Goal: Task Accomplishment & Management: Use online tool/utility

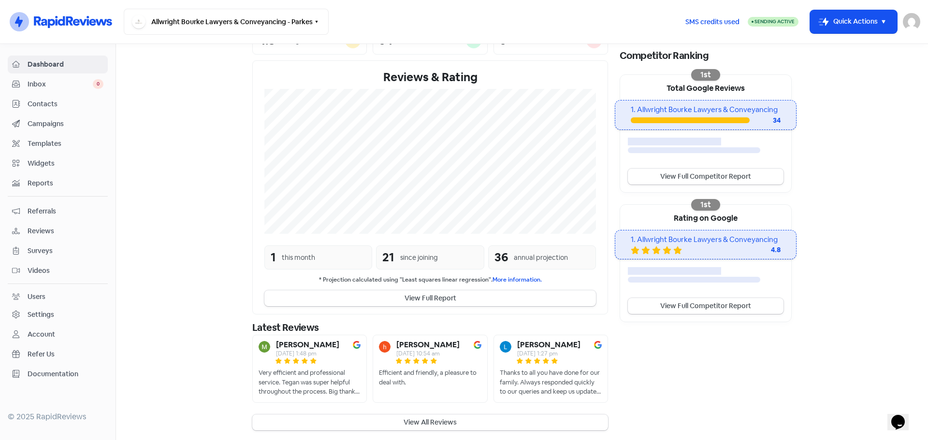
scroll to position [154, 0]
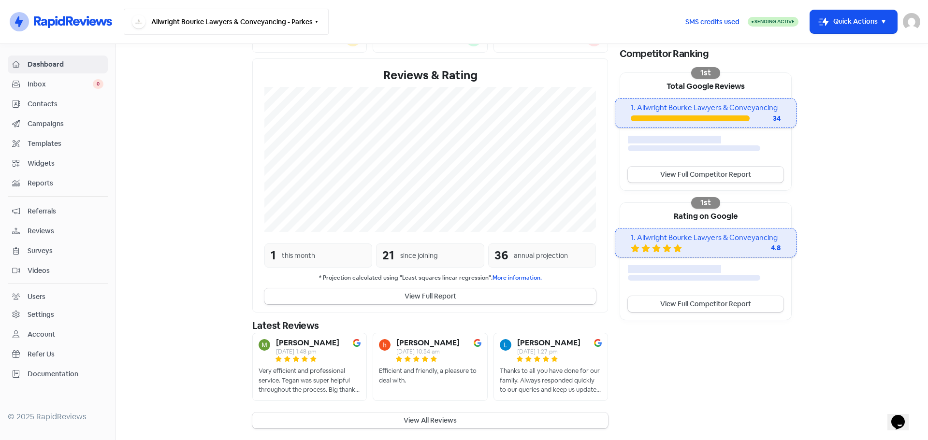
click at [250, 26] on button "Allwright Bourke Lawyers & Conveyancing - Parkes" at bounding box center [226, 22] width 205 height 26
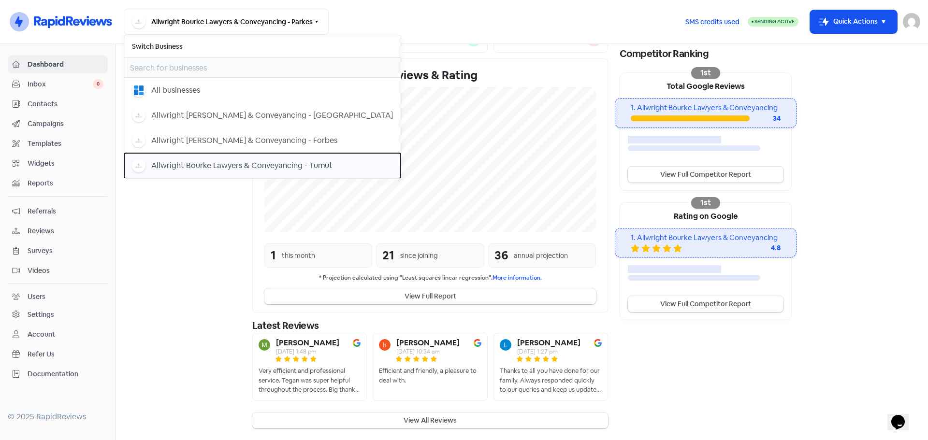
click at [253, 156] on button "Allwright Bourke Lawyers & Conveyancing - Tumut" at bounding box center [262, 165] width 276 height 25
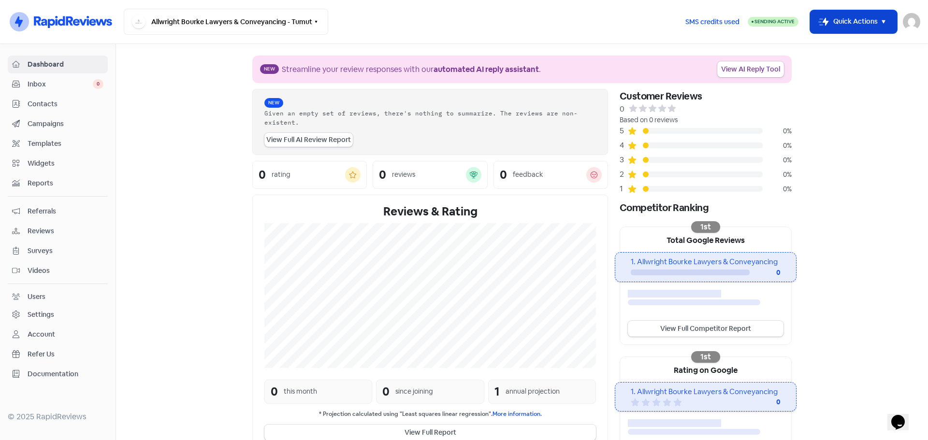
click at [872, 23] on button "Icon For Thunder-move Quick Actions" at bounding box center [853, 21] width 87 height 23
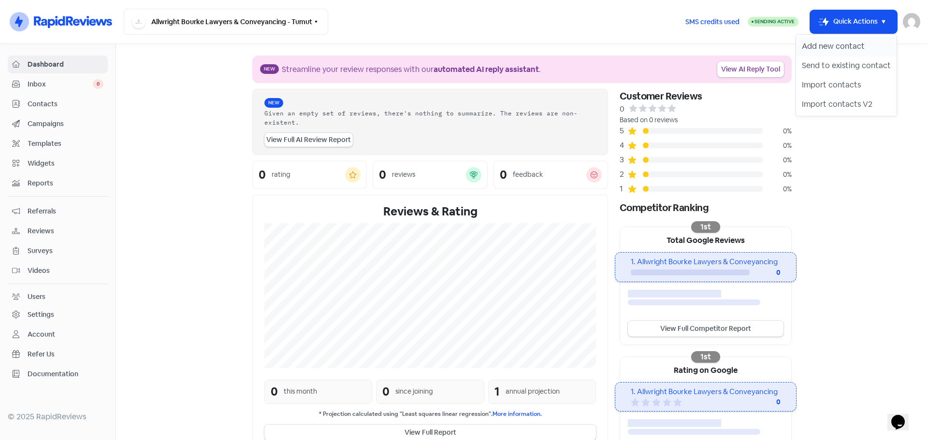
click at [841, 43] on button "Add new contact" at bounding box center [846, 46] width 101 height 19
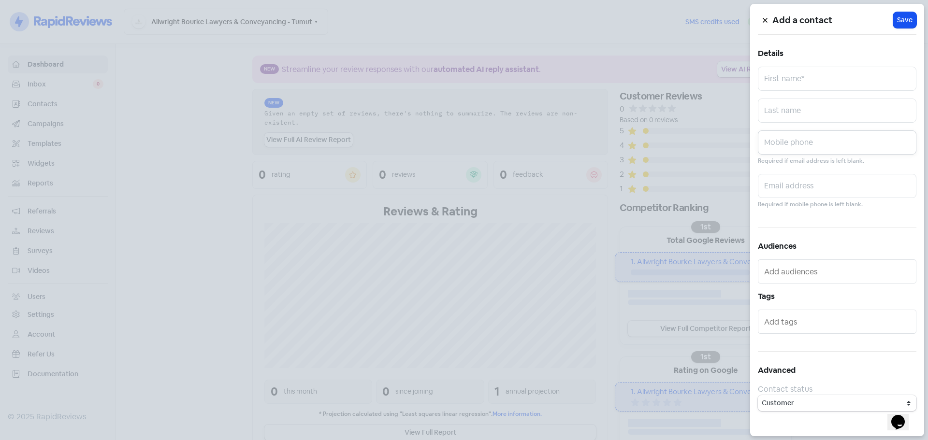
click at [815, 144] on input "text" at bounding box center [837, 142] width 158 height 24
paste input "0427 472 118"
type input "0427 472 118"
click at [827, 116] on input "text" at bounding box center [837, 111] width 158 height 24
paste input "[PERSON_NAME]"
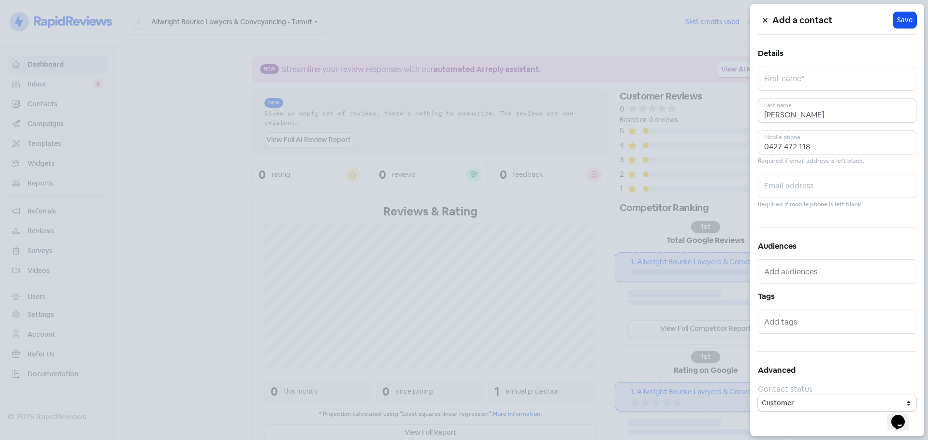
type input "[PERSON_NAME]"
click at [840, 80] on input "text" at bounding box center [837, 79] width 158 height 24
paste input "[PERSON_NAME]"
type input "[PERSON_NAME]"
click at [903, 20] on span "Save" at bounding box center [904, 20] width 15 height 10
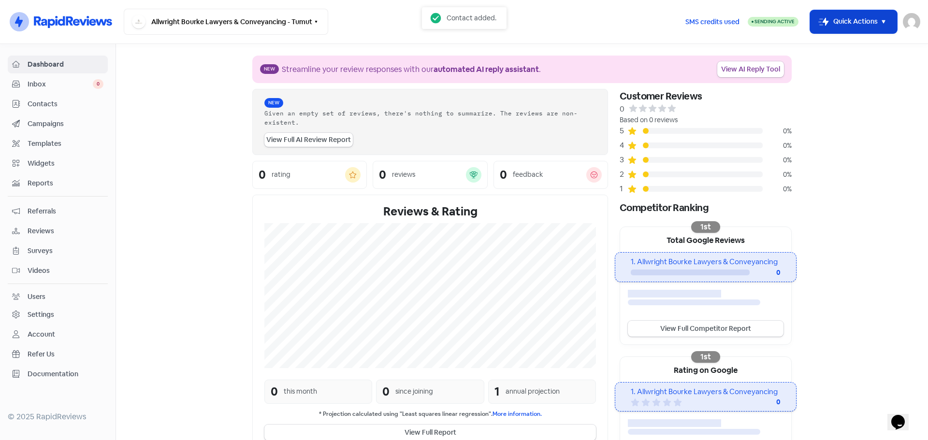
drag, startPoint x: 847, startPoint y: 24, endPoint x: 843, endPoint y: 33, distance: 9.5
click at [846, 24] on button "Icon For Thunder-move Quick Actions" at bounding box center [853, 21] width 87 height 23
click at [832, 67] on button "Send to existing contact" at bounding box center [846, 65] width 101 height 19
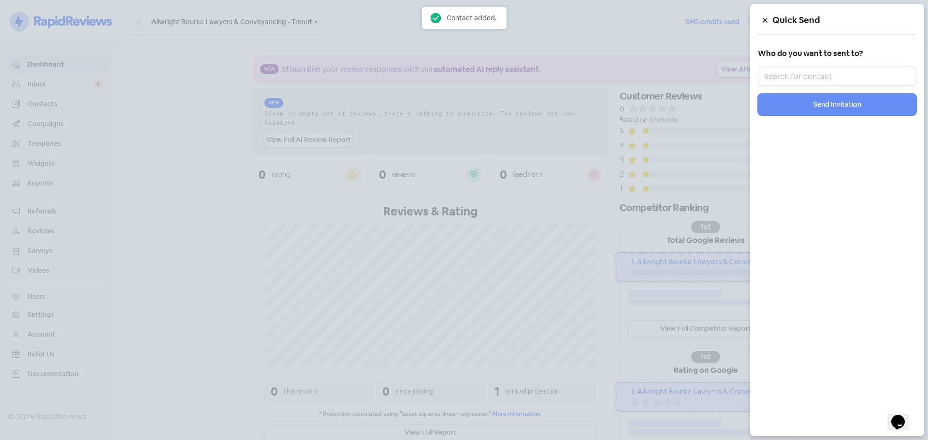
click at [828, 77] on input "text" at bounding box center [837, 76] width 158 height 19
paste input "[PERSON_NAME]"
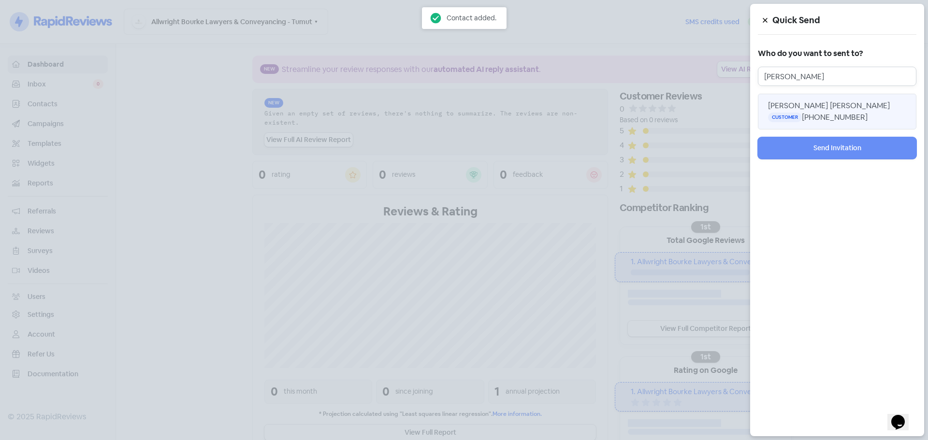
type input "[PERSON_NAME]"
click at [810, 101] on span "[PERSON_NAME] [PERSON_NAME]" at bounding box center [829, 106] width 122 height 10
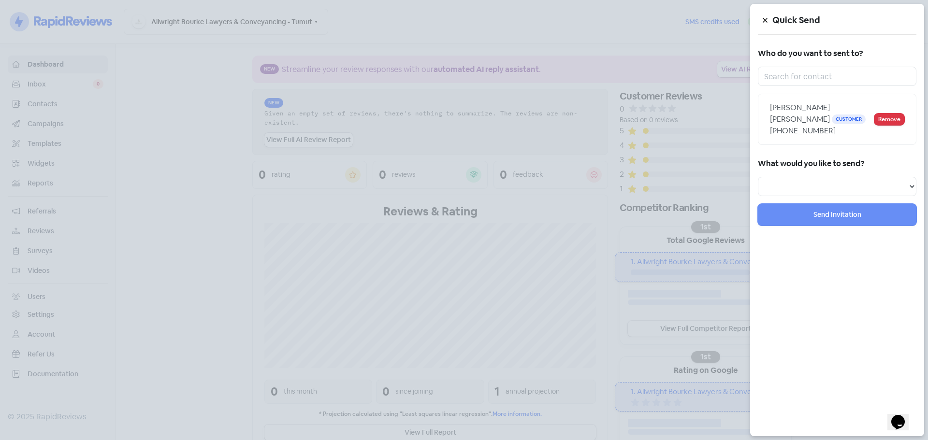
click at [805, 111] on span "[PERSON_NAME] [PERSON_NAME]" at bounding box center [800, 113] width 60 height 22
click at [801, 181] on select "Review Invitation Referral Invitation Survey Invitation Video Invitation" at bounding box center [837, 186] width 158 height 19
select select "review"
click at [758, 177] on select "Review Invitation Referral Invitation Survey Invitation Video Invitation" at bounding box center [837, 186] width 158 height 19
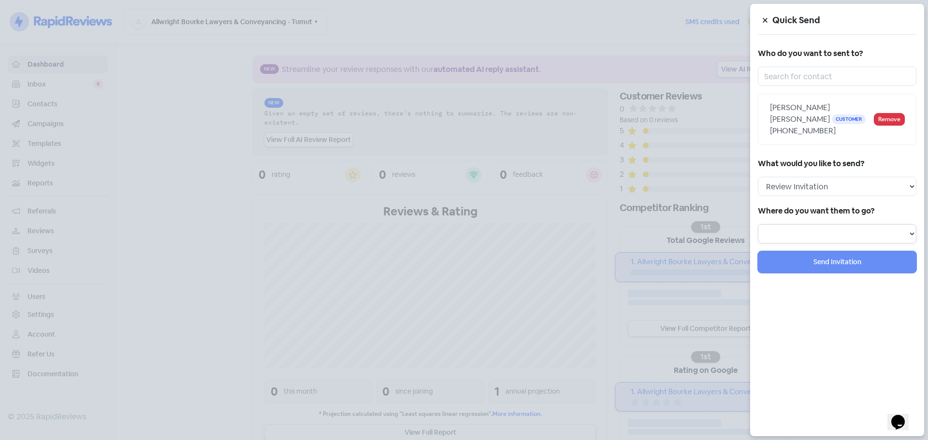
drag, startPoint x: 791, startPoint y: 231, endPoint x: 793, endPoint y: 223, distance: 8.9
click at [791, 231] on select at bounding box center [837, 233] width 158 height 19
select select "1002"
click at [758, 224] on select "Review form: Client review campaign - review form Review form: Professionals re…" at bounding box center [837, 233] width 158 height 19
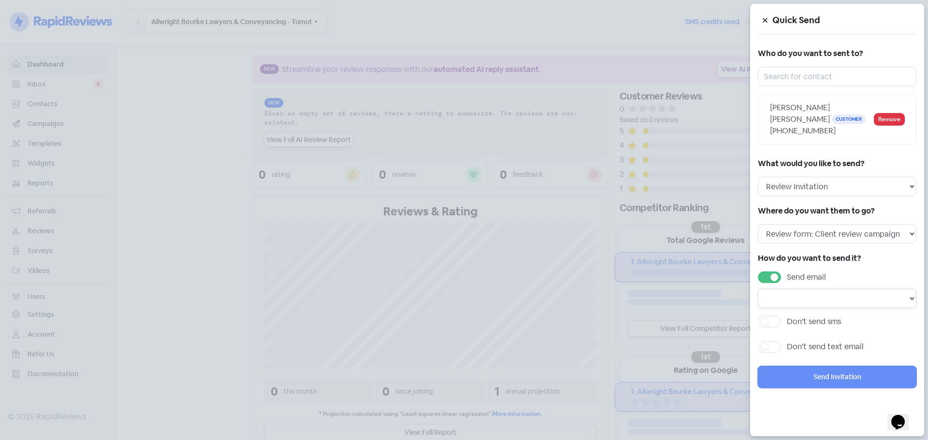
click at [822, 299] on select at bounding box center [837, 298] width 158 height 19
drag, startPoint x: 768, startPoint y: 281, endPoint x: 791, endPoint y: 302, distance: 30.5
click at [787, 281] on label "Send email" at bounding box center [806, 278] width 39 height 12
click at [787, 278] on input "Send email" at bounding box center [790, 275] width 6 height 6
checkbox input "false"
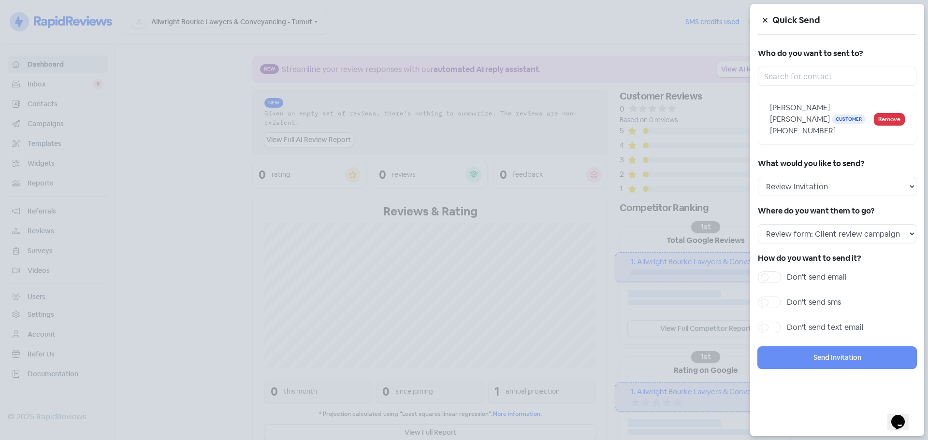
click at [802, 304] on label "Don't send sms" at bounding box center [814, 303] width 54 height 12
click at [793, 303] on input "Don't send sms" at bounding box center [790, 300] width 6 height 6
checkbox input "true"
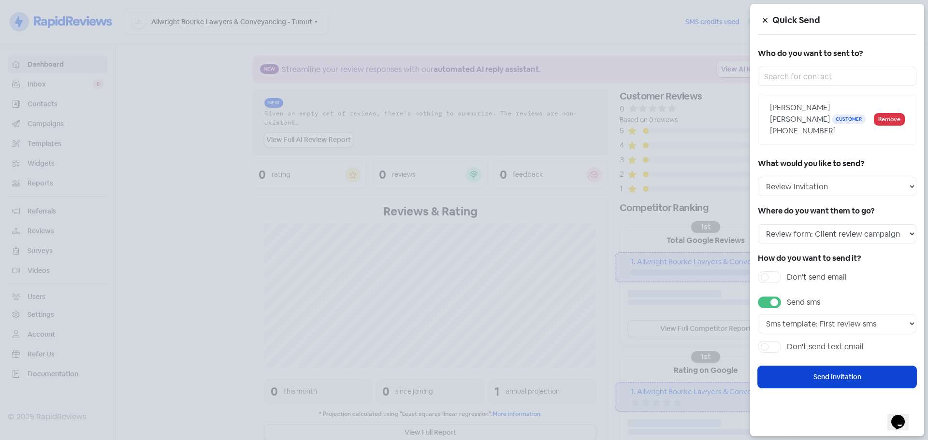
click at [833, 374] on button "Send Invitation" at bounding box center [837, 377] width 158 height 22
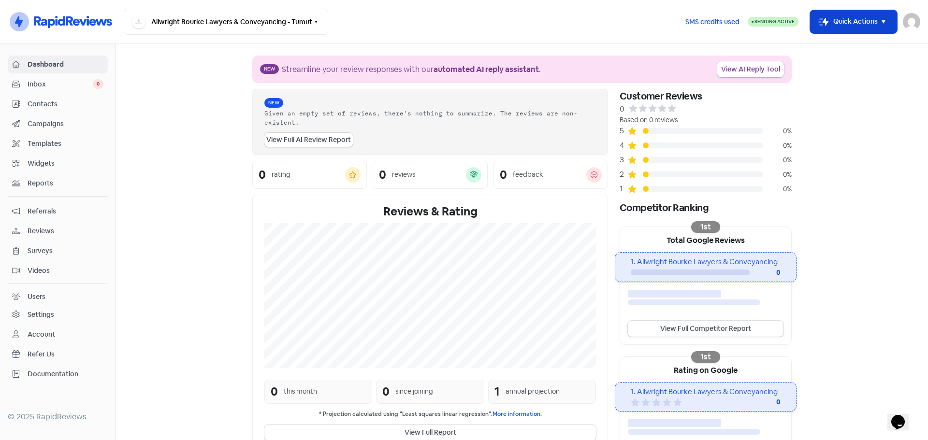
click at [834, 29] on button "Icon For Thunder-move Quick Actions" at bounding box center [853, 21] width 87 height 23
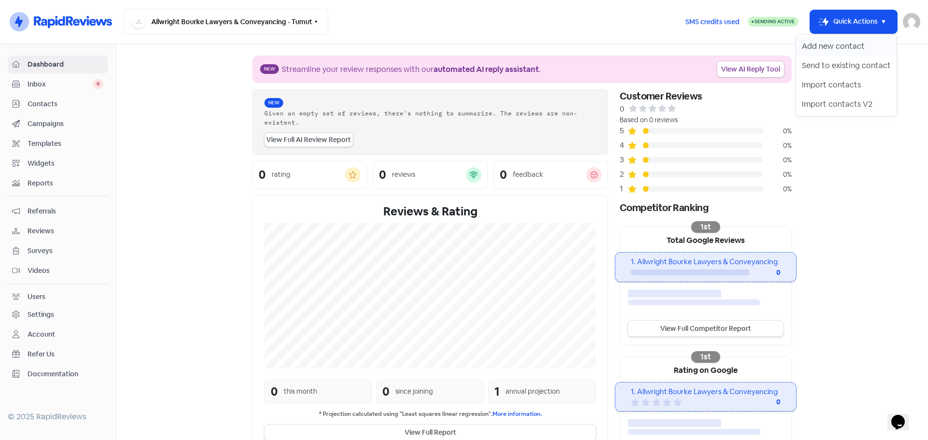
click at [824, 48] on button "Add new contact" at bounding box center [846, 46] width 101 height 19
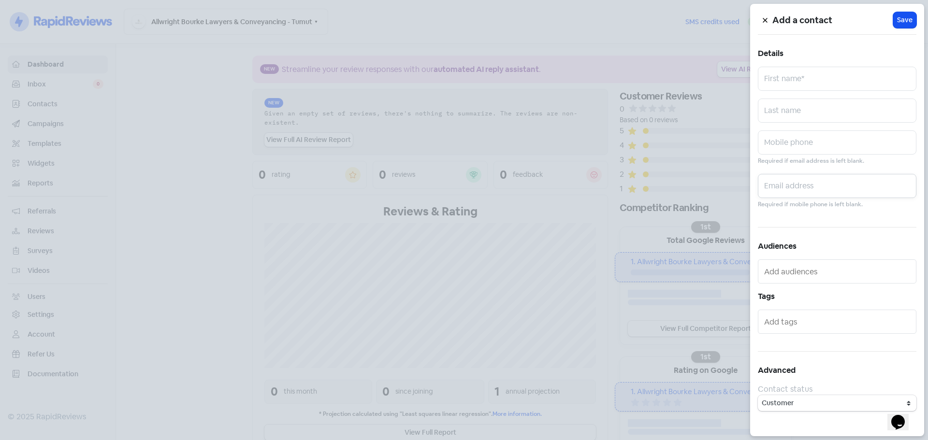
click at [796, 185] on input "text" at bounding box center [837, 186] width 158 height 24
click at [808, 144] on input "text" at bounding box center [837, 142] width 158 height 24
paste input "0437 273 952"
type input "0437 273 952"
click at [848, 110] on input "text" at bounding box center [837, 111] width 158 height 24
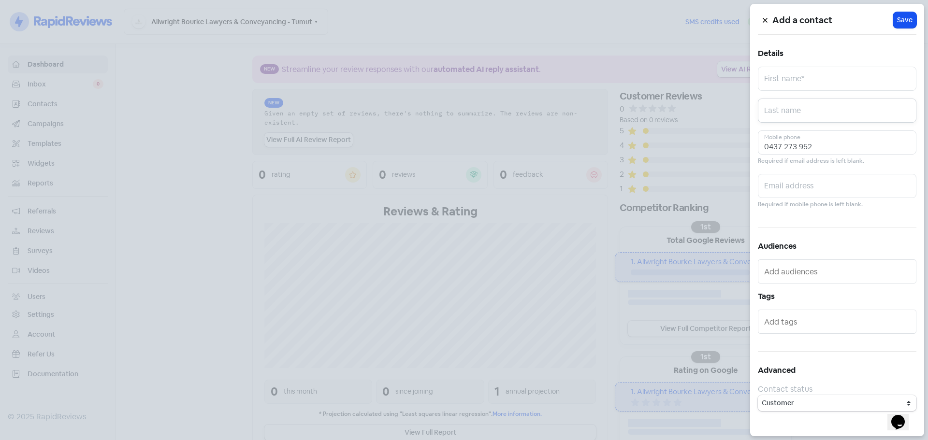
paste input "White"
type input "White"
click at [814, 81] on input "text" at bounding box center [837, 79] width 158 height 24
paste input "[PERSON_NAME]"
type input "[PERSON_NAME]"
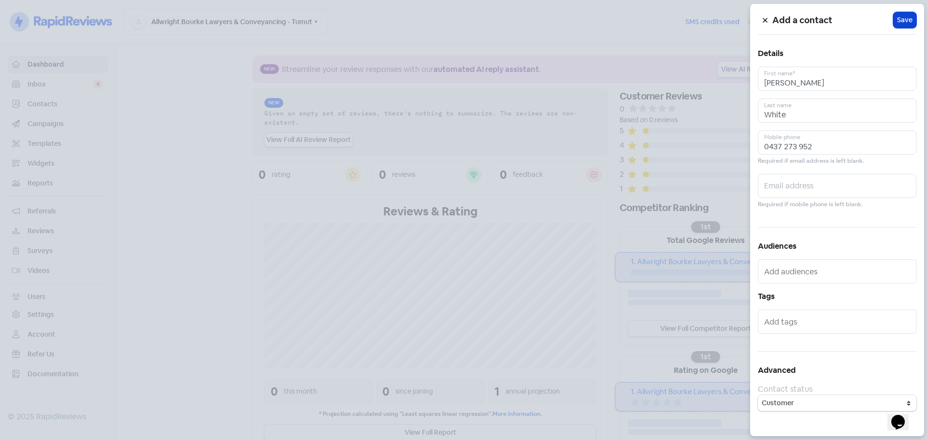
click at [900, 19] on span "Save" at bounding box center [904, 20] width 15 height 10
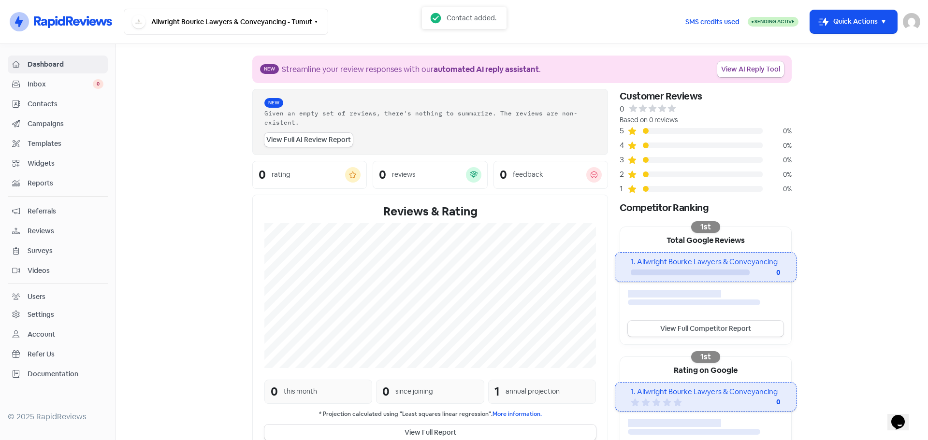
click at [817, 30] on button "Icon For Thunder-move Quick Actions" at bounding box center [853, 21] width 87 height 23
click at [822, 62] on button "Send to existing contact" at bounding box center [846, 65] width 101 height 19
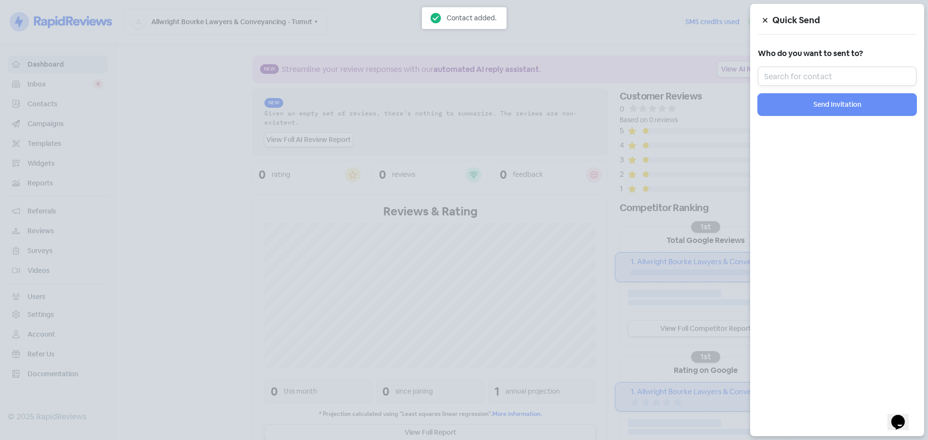
click at [834, 79] on input "text" at bounding box center [837, 76] width 158 height 19
paste input "[PERSON_NAME]"
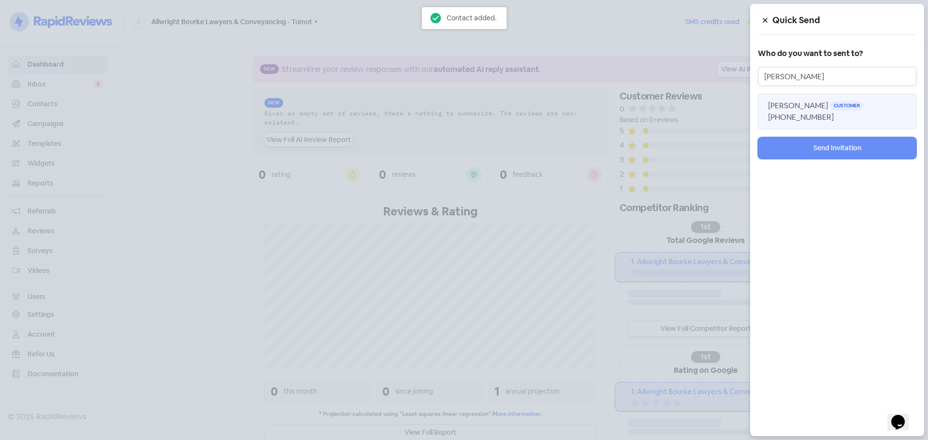
type input "[PERSON_NAME]"
click at [803, 110] on span "[PERSON_NAME]" at bounding box center [798, 106] width 60 height 10
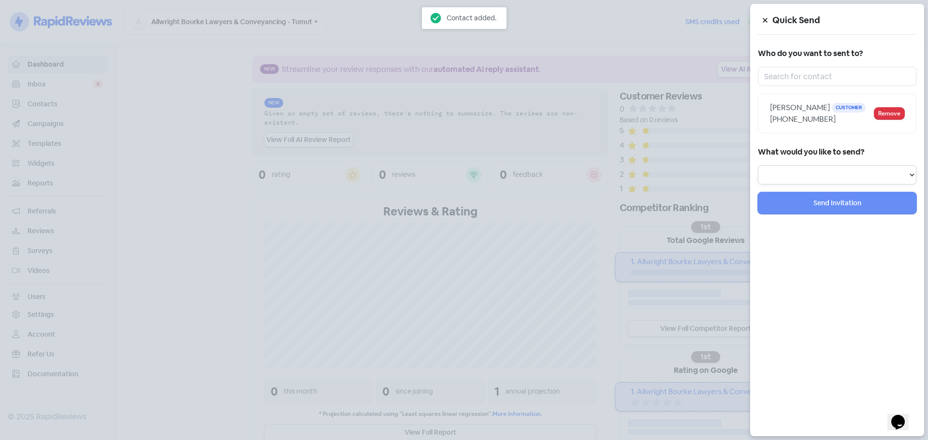
click at [799, 182] on select "Review Invitation Referral Invitation Survey Invitation Video Invitation" at bounding box center [837, 174] width 158 height 19
select select "review"
click at [758, 177] on select "Review Invitation Referral Invitation Survey Invitation Video Invitation" at bounding box center [837, 174] width 158 height 19
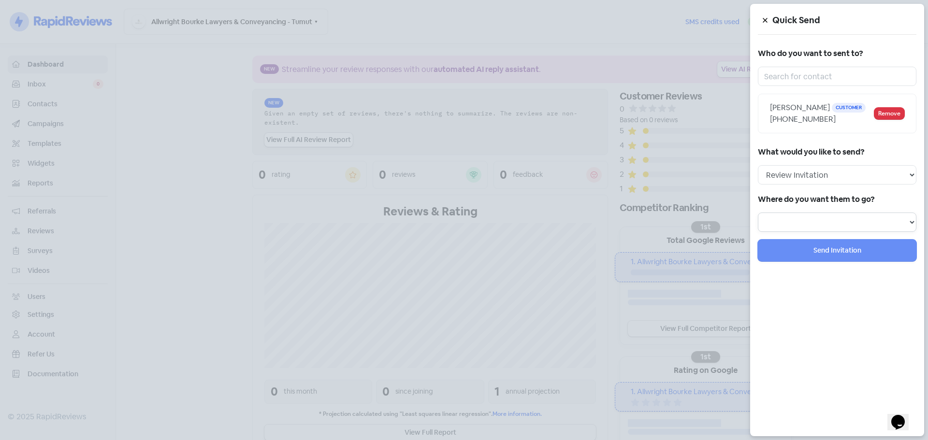
click at [805, 232] on select at bounding box center [837, 222] width 158 height 19
select select "1002"
click at [758, 224] on select "Review form: Client review campaign - review form Review form: Professionals re…" at bounding box center [837, 222] width 158 height 19
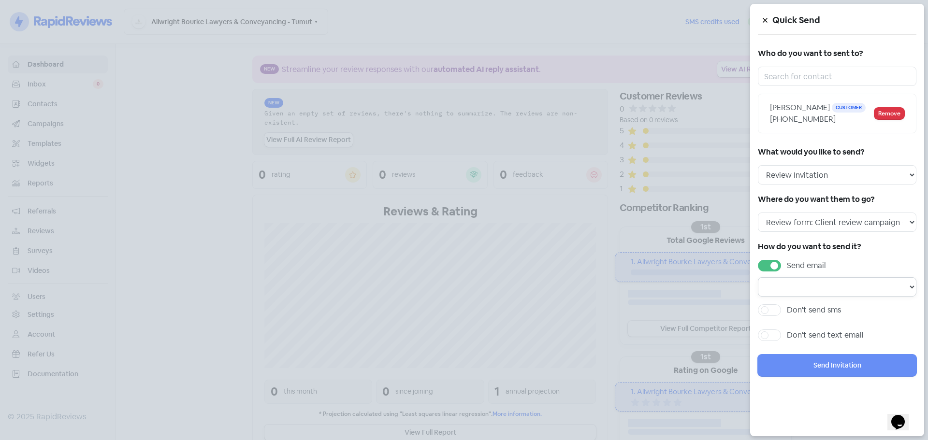
click at [801, 297] on select at bounding box center [837, 286] width 158 height 19
click at [787, 272] on label "Send email" at bounding box center [806, 266] width 39 height 12
click at [787, 266] on input "Send email" at bounding box center [790, 263] width 6 height 6
checkbox input "false"
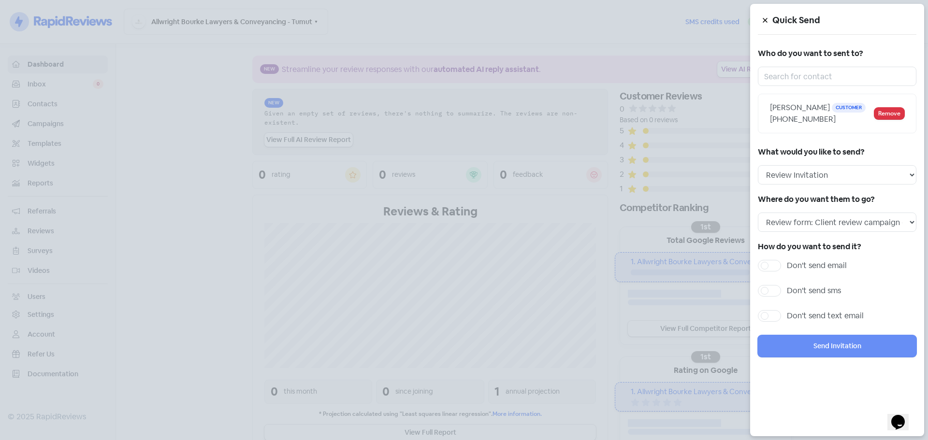
click at [797, 302] on div "Don't send sms" at bounding box center [837, 293] width 158 height 17
click at [813, 297] on label "Don't send sms" at bounding box center [814, 291] width 54 height 12
click at [793, 291] on input "Don't send sms" at bounding box center [790, 288] width 6 height 6
checkbox input "true"
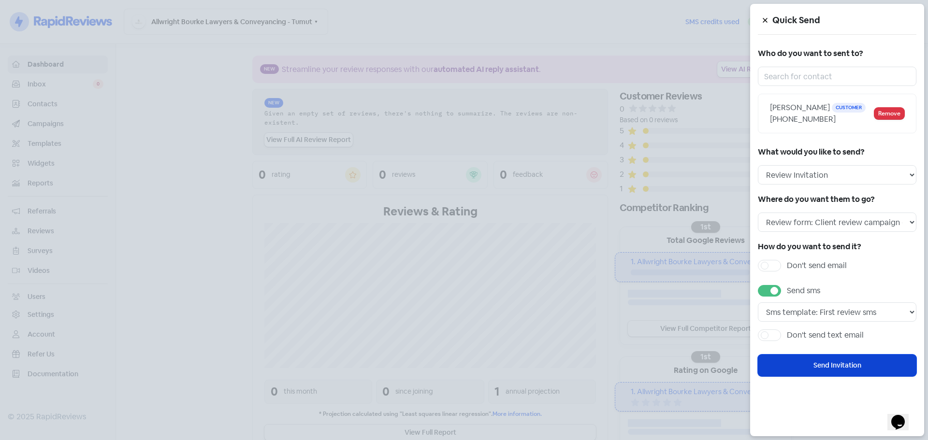
click at [826, 375] on button "Send Invitation" at bounding box center [837, 366] width 158 height 22
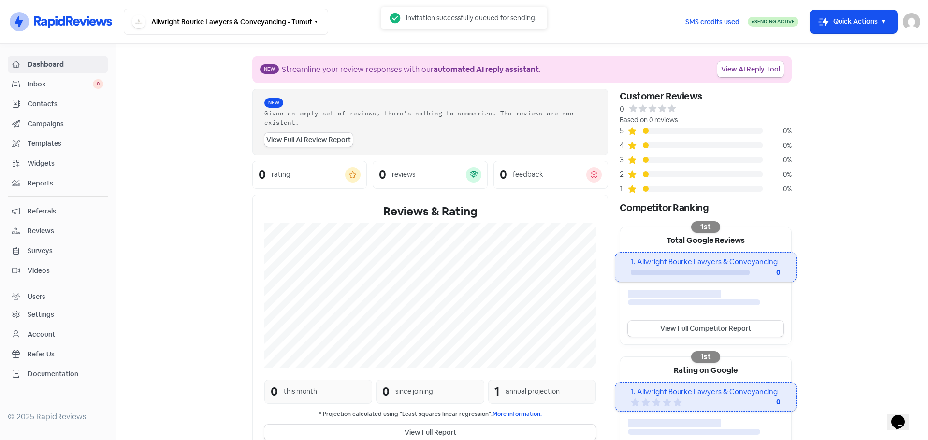
click at [864, 173] on section "New Streamline your review responses with our automated AI reply assistant . Vi…" at bounding box center [522, 273] width 812 height 459
click at [836, 19] on button "Icon For Thunder-move Quick Actions" at bounding box center [853, 21] width 87 height 23
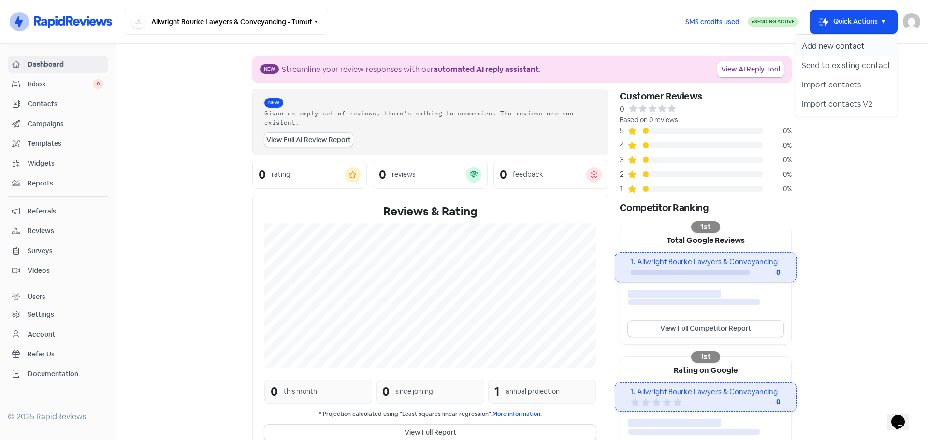
click at [829, 50] on button "Add new contact" at bounding box center [846, 46] width 101 height 19
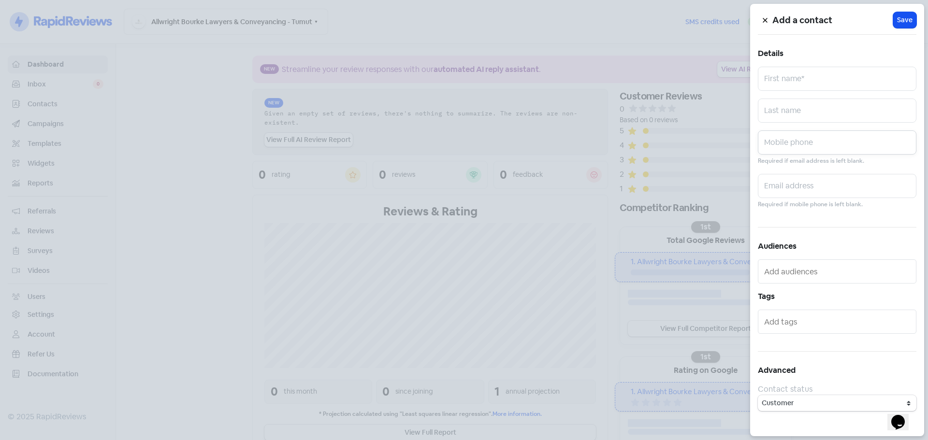
click at [857, 134] on input "text" at bounding box center [837, 142] width 158 height 24
paste input "0438 106 560"
type input "0438 106 560"
click at [843, 117] on input "text" at bounding box center [837, 111] width 158 height 24
paste input "White"
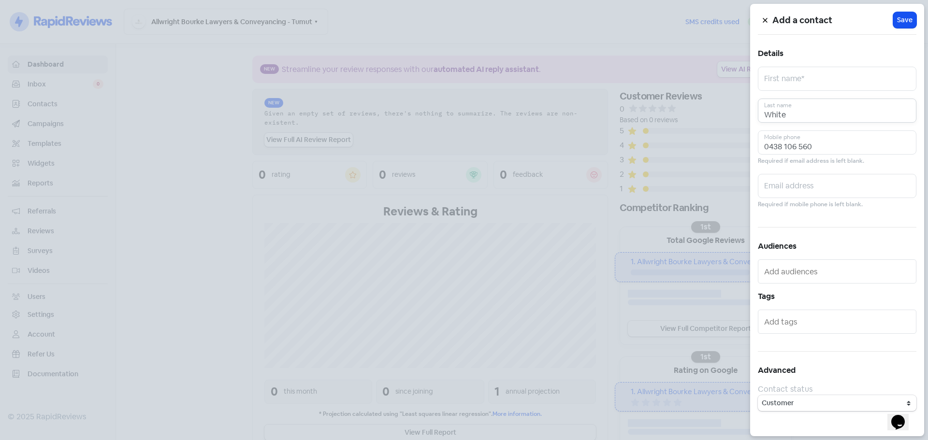
type input "White"
click at [817, 86] on input "text" at bounding box center [837, 79] width 158 height 24
paste input "[PERSON_NAME]"
type input "[PERSON_NAME]"
click at [903, 19] on span "Save" at bounding box center [904, 20] width 15 height 10
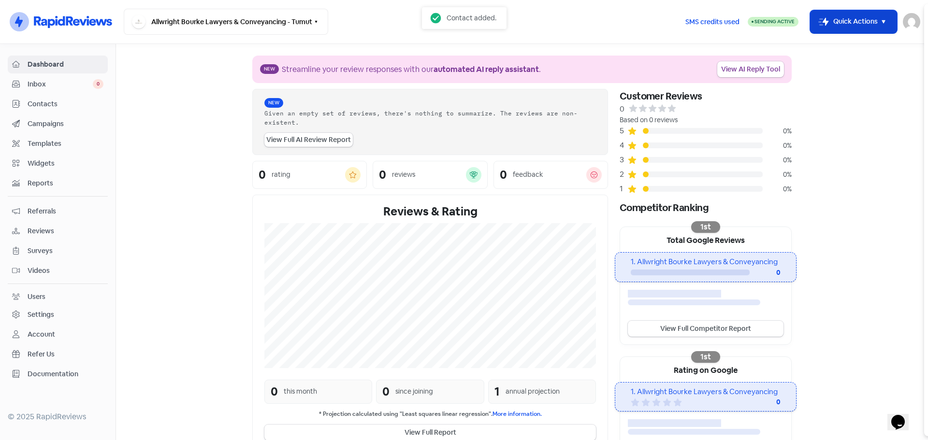
click at [850, 28] on button "Icon For Thunder-move Quick Actions" at bounding box center [853, 21] width 87 height 23
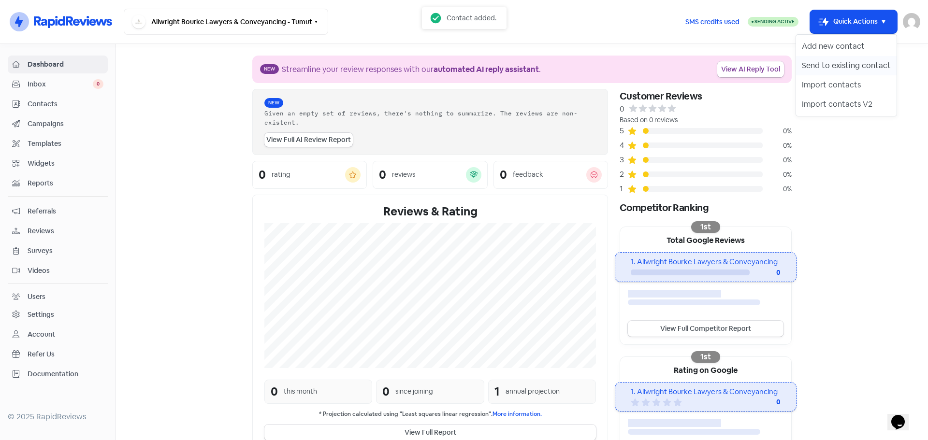
click at [833, 58] on button "Send to existing contact" at bounding box center [846, 65] width 101 height 19
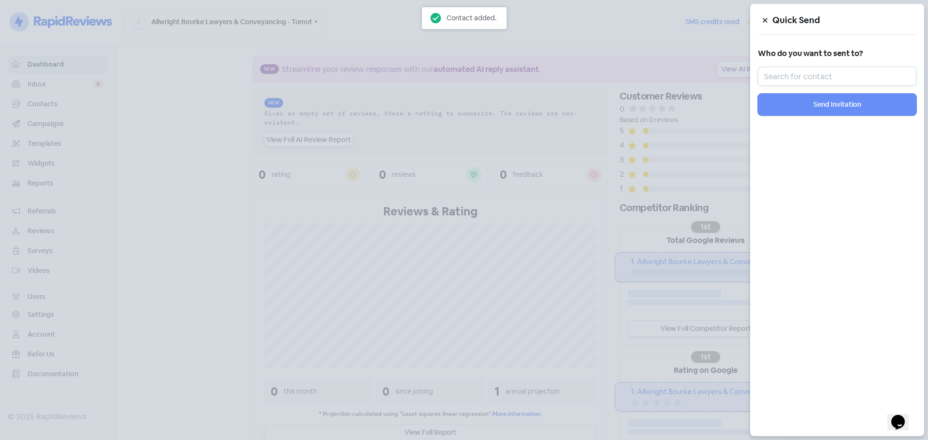
click at [829, 80] on input "text" at bounding box center [837, 76] width 158 height 19
paste input "[PERSON_NAME]"
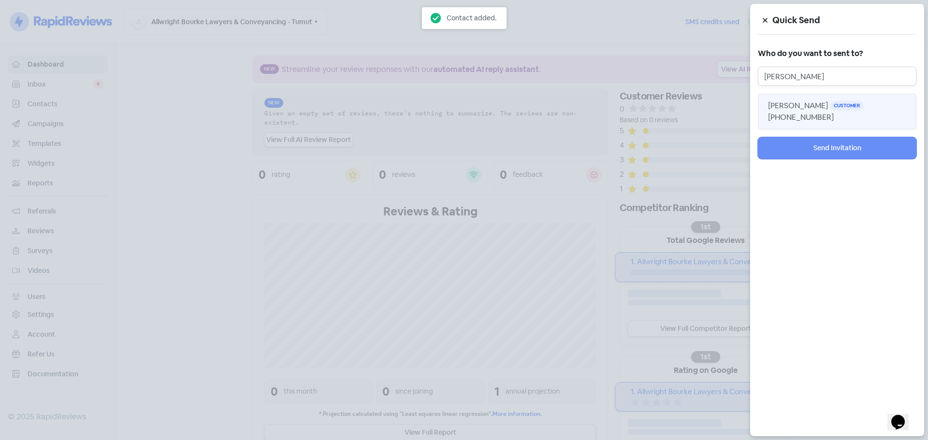
type input "[PERSON_NAME]"
drag, startPoint x: 815, startPoint y: 115, endPoint x: 821, endPoint y: 138, distance: 23.4
click at [815, 115] on span "[PHONE_NUMBER]" at bounding box center [801, 117] width 66 height 10
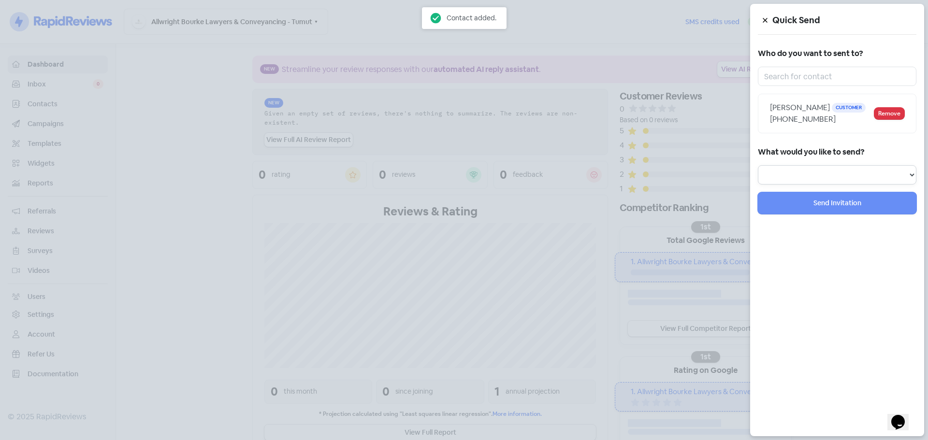
click at [813, 168] on select "Review Invitation Referral Invitation Survey Invitation Video Invitation" at bounding box center [837, 174] width 158 height 19
select select "review"
click at [758, 165] on select "Review Invitation Referral Invitation Survey Invitation Video Invitation" at bounding box center [837, 174] width 158 height 19
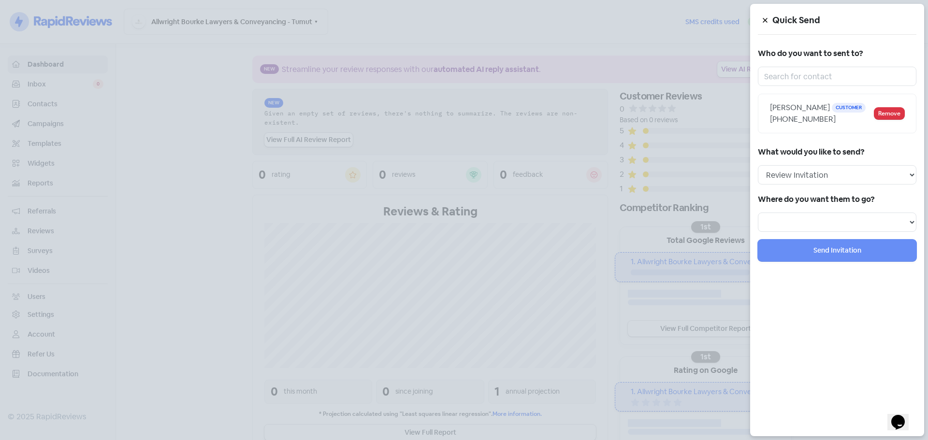
drag, startPoint x: 828, startPoint y: 235, endPoint x: 825, endPoint y: 229, distance: 6.9
click at [828, 235] on div "Quick Send Who do you want to sent to? [PERSON_NAME] Customer [PHONE_NUMBER] Re…" at bounding box center [837, 220] width 174 height 432
click at [825, 229] on select at bounding box center [837, 222] width 158 height 19
select select "1002"
click at [758, 213] on select "Review form: Client review campaign - review form Review form: Professionals re…" at bounding box center [837, 222] width 158 height 19
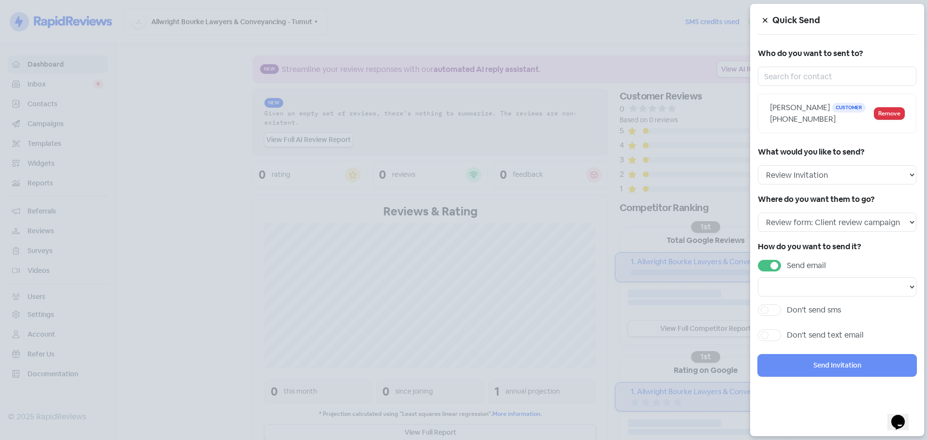
click at [787, 267] on label "Send email" at bounding box center [806, 266] width 39 height 12
click at [787, 266] on input "Send email" at bounding box center [790, 263] width 6 height 6
checkbox input "false"
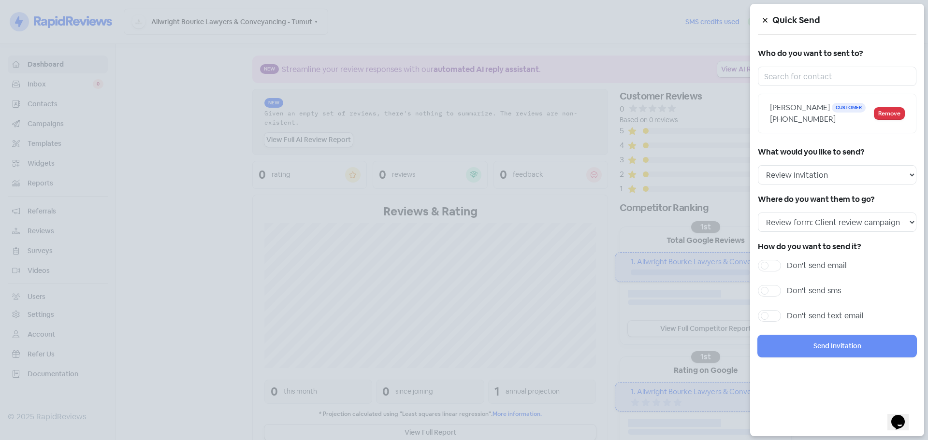
drag, startPoint x: 810, startPoint y: 296, endPoint x: 823, endPoint y: 301, distance: 14.1
click at [811, 296] on label "Don't send sms" at bounding box center [814, 291] width 54 height 12
click at [793, 291] on input "Don't send sms" at bounding box center [790, 288] width 6 height 6
checkbox input "true"
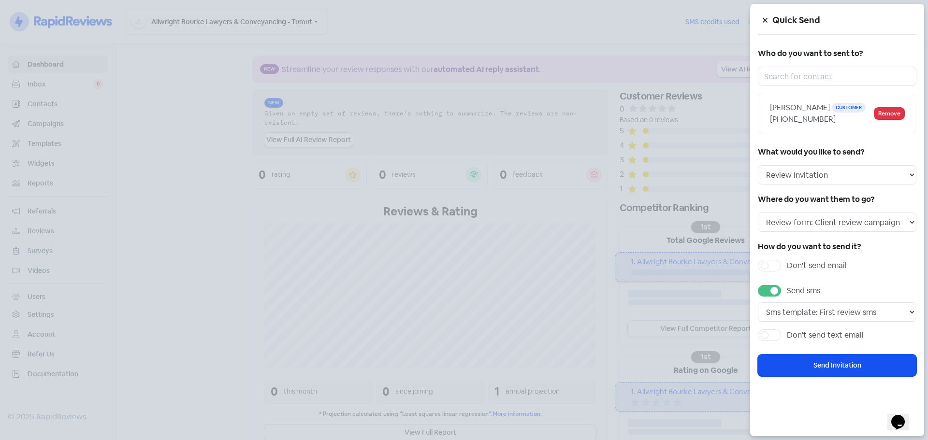
drag, startPoint x: 831, startPoint y: 360, endPoint x: 837, endPoint y: 350, distance: 11.5
click at [837, 360] on button "Send Invitation" at bounding box center [837, 366] width 158 height 22
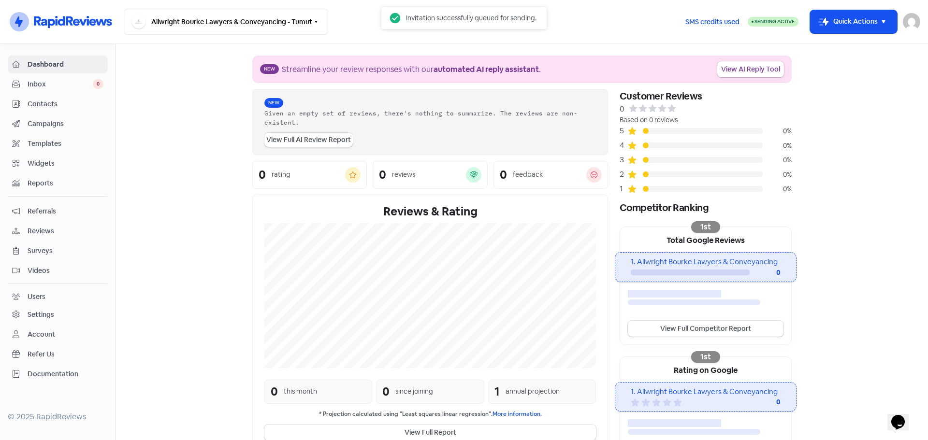
drag, startPoint x: 835, startPoint y: 81, endPoint x: 850, endPoint y: 54, distance: 30.5
click at [835, 80] on section "New Streamline your review responses with our automated AI reply assistant . Vi…" at bounding box center [522, 273] width 812 height 459
